Goal: Book appointment/travel/reservation

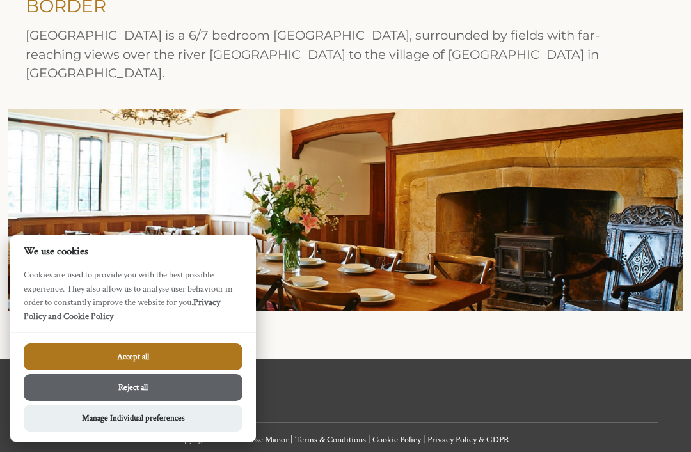
scroll to position [351, 0]
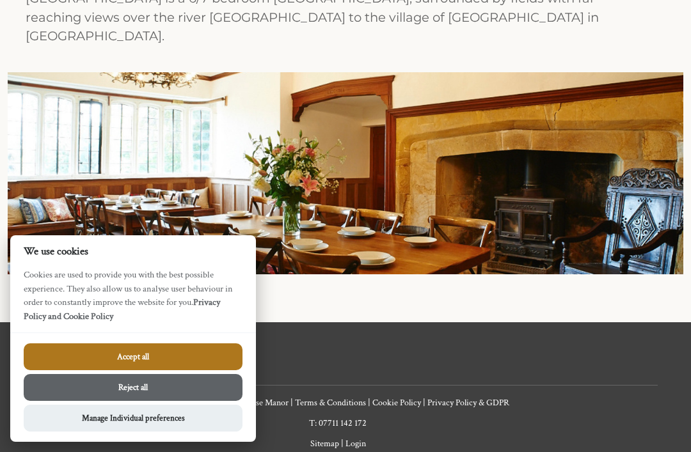
click at [209, 401] on button "Reject all" at bounding box center [133, 387] width 219 height 27
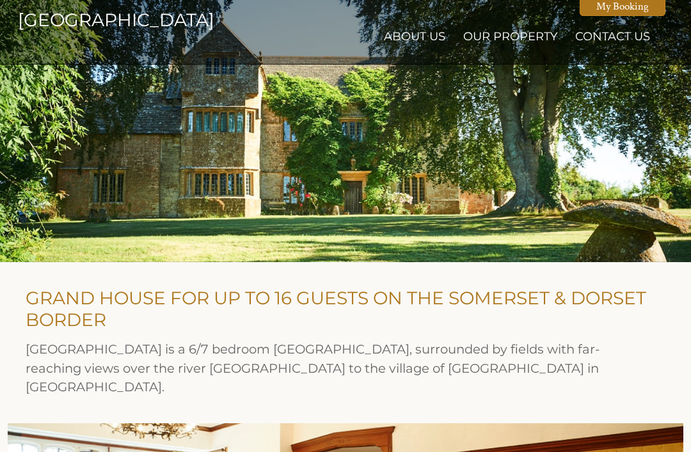
scroll to position [1, 0]
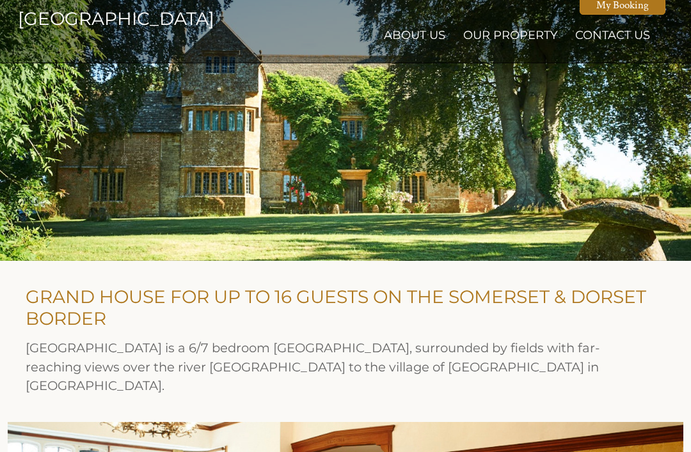
click at [504, 33] on link "Our Property" at bounding box center [510, 35] width 94 height 14
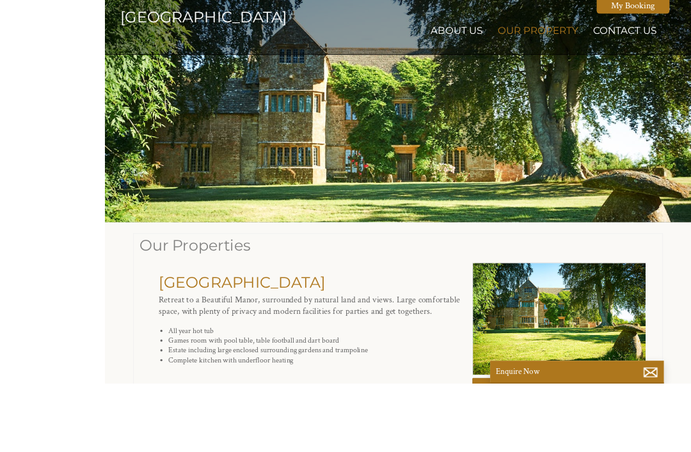
scroll to position [145, 0]
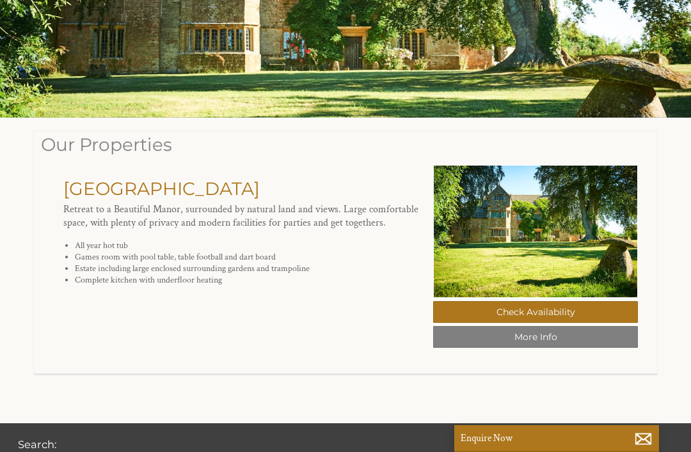
click at [580, 305] on link "Check Availability" at bounding box center [535, 312] width 205 height 22
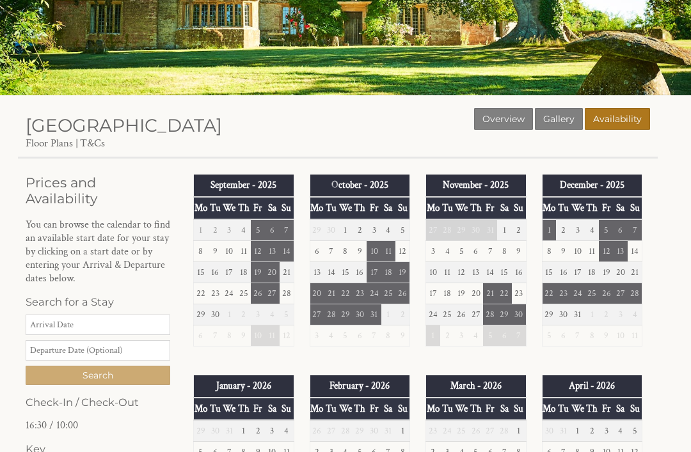
scroll to position [145, 0]
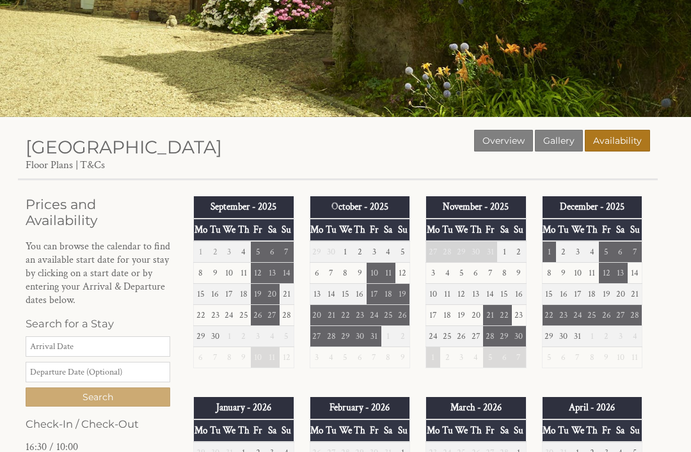
click at [490, 273] on td "7" at bounding box center [490, 273] width 14 height 21
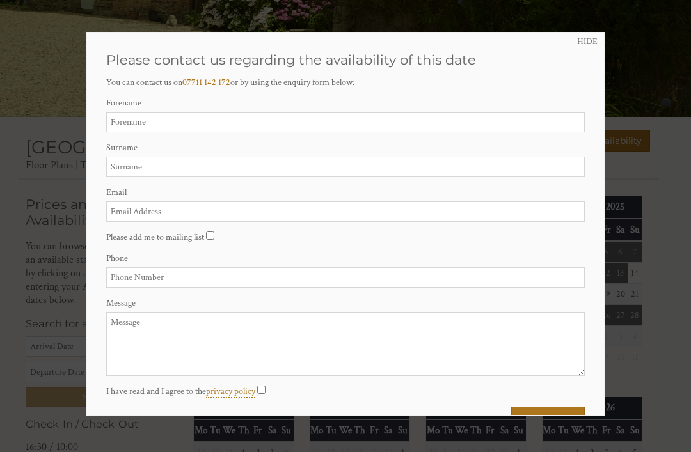
click at [589, 39] on link "HIDE" at bounding box center [587, 42] width 20 height 12
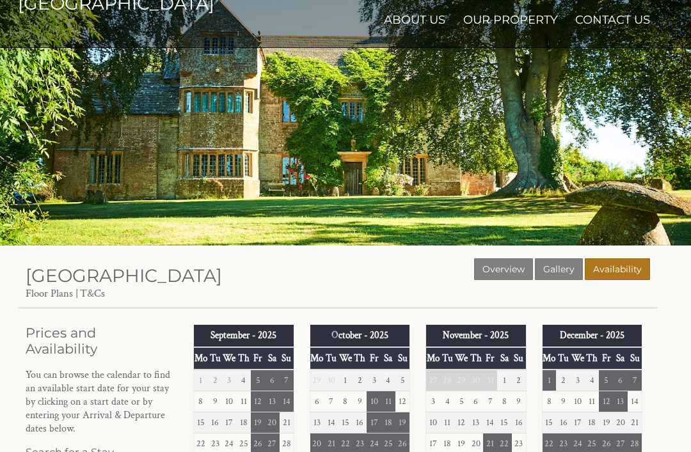
scroll to position [0, 0]
